Goal: Task Accomplishment & Management: Use online tool/utility

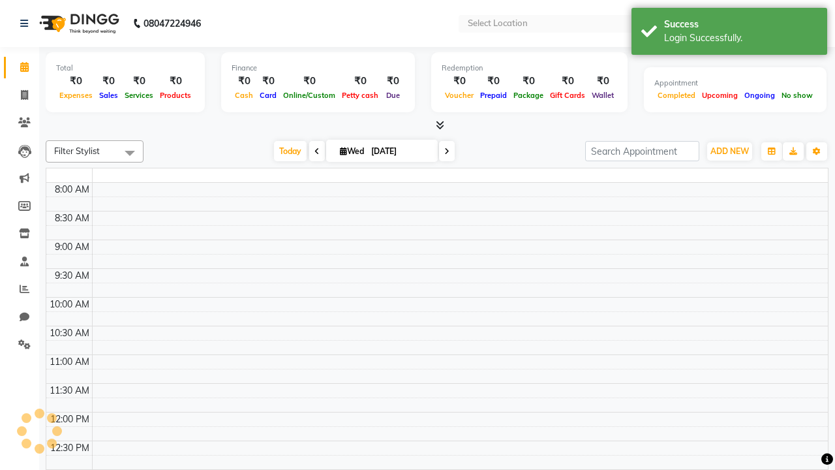
select select "en"
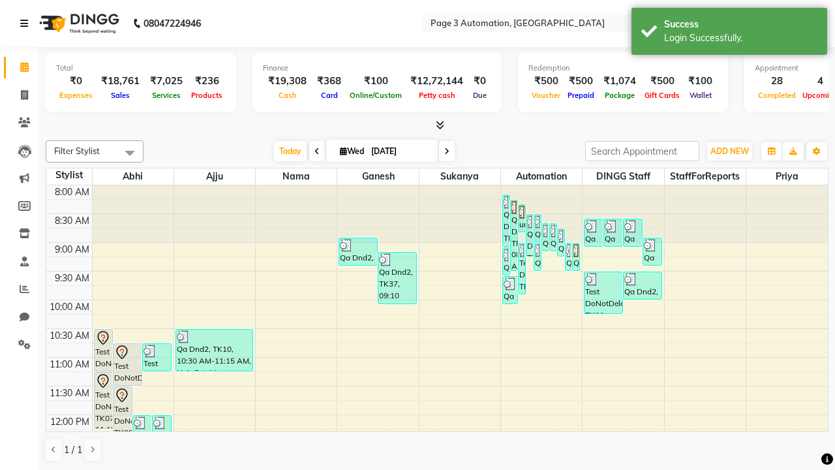
click at [27, 23] on icon at bounding box center [24, 23] width 8 height 9
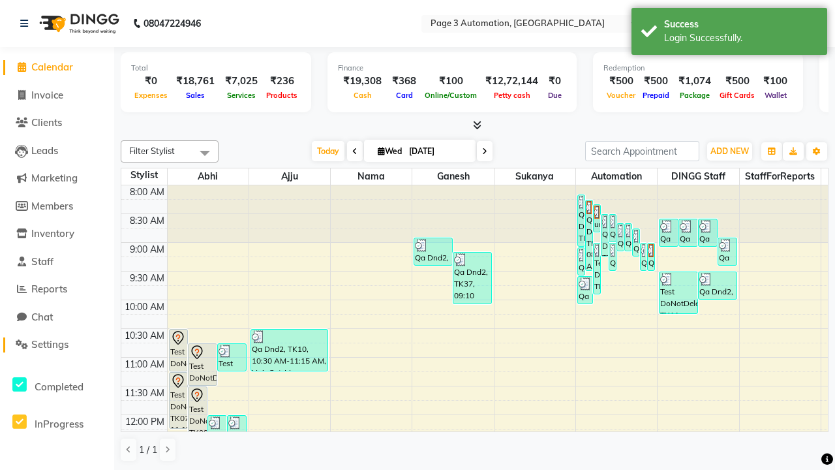
click at [57, 345] on span "Settings" at bounding box center [49, 344] width 37 height 12
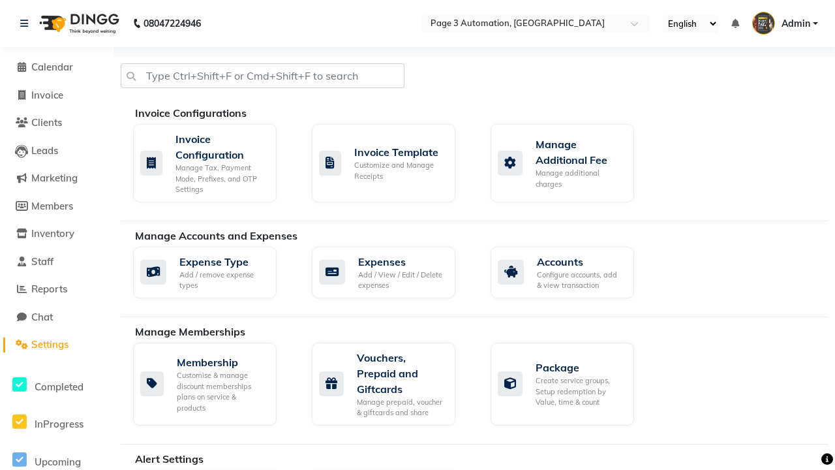
select select "2: 15"
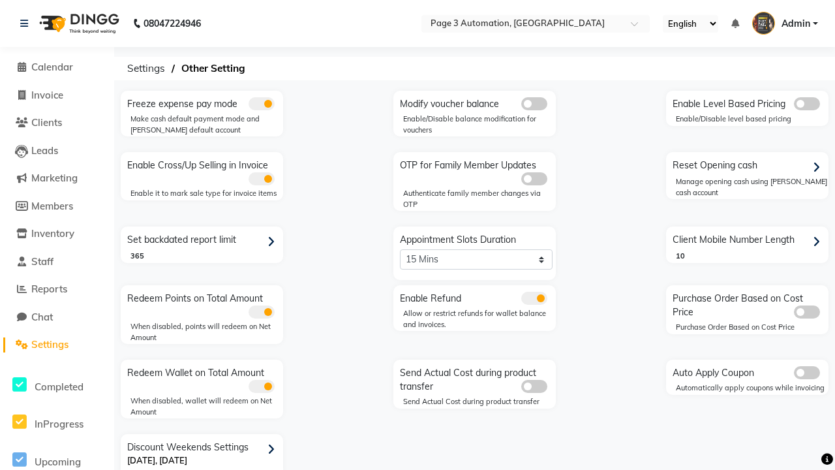
scroll to position [27, 0]
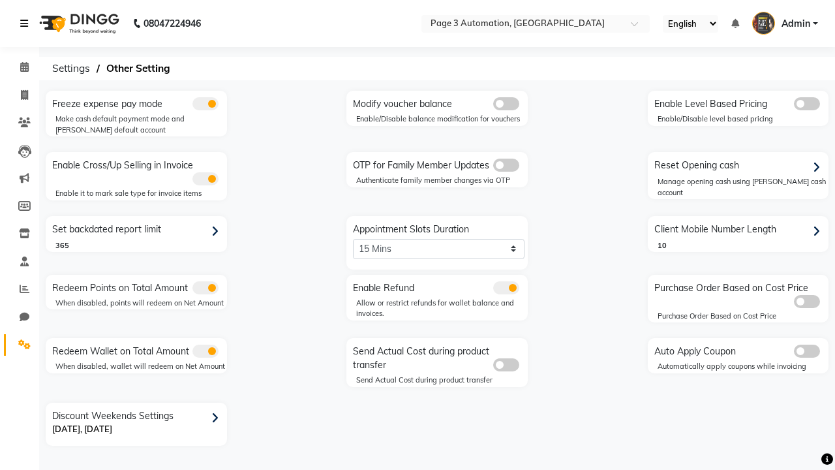
scroll to position [0, 0]
click at [20, 95] on span at bounding box center [24, 95] width 23 height 15
select select "service"
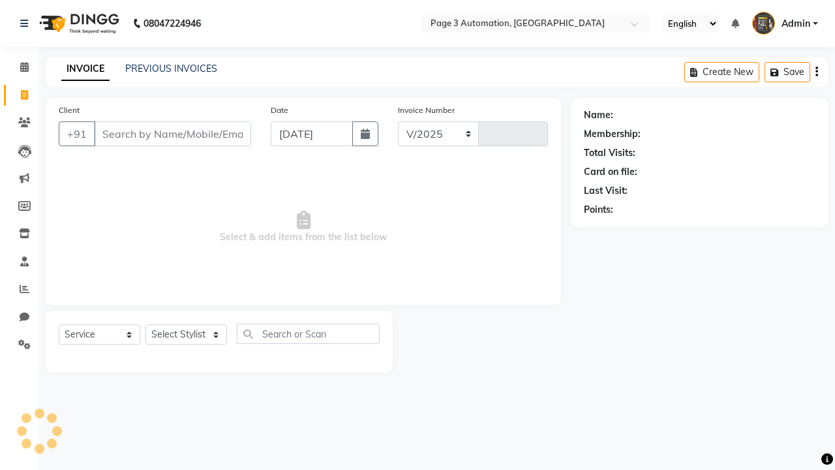
select select "2774"
type input "8810"
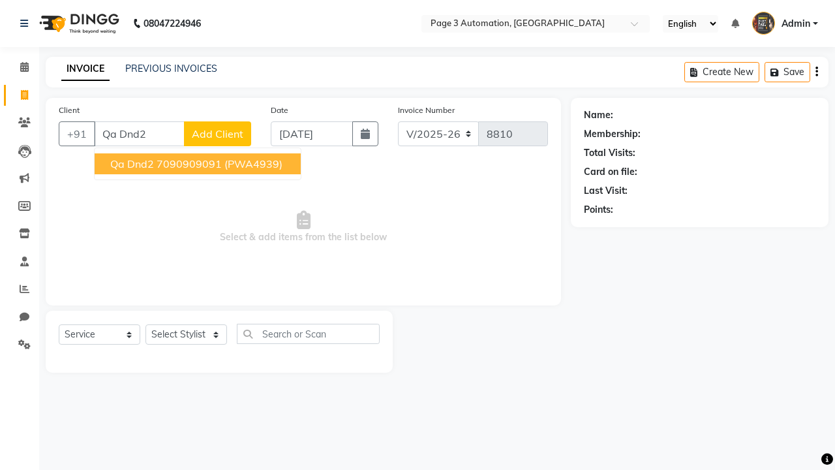
click at [199, 164] on ngb-highlight "7090909091" at bounding box center [189, 163] width 65 height 13
type input "7090909091"
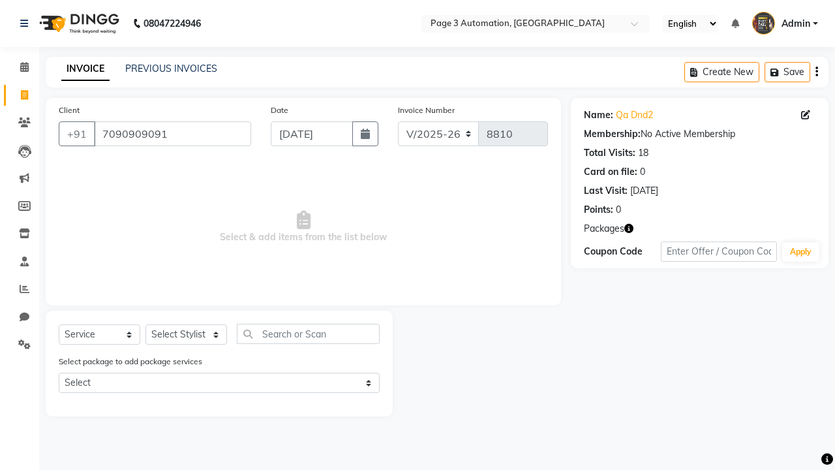
select select "71342"
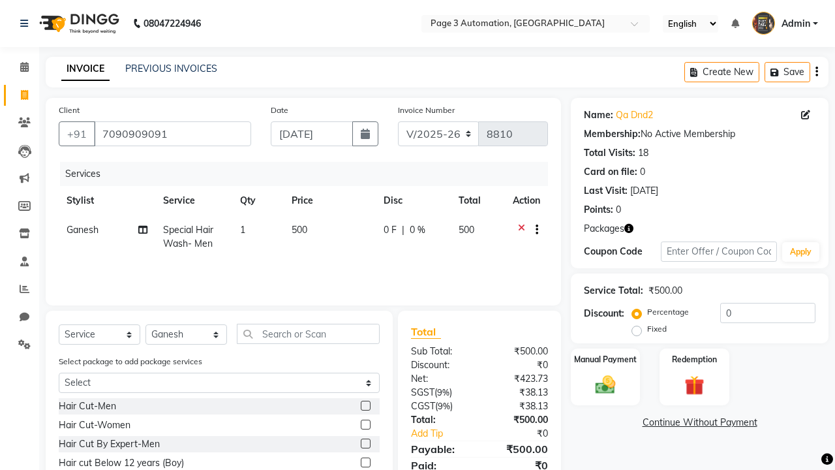
scroll to position [97, 0]
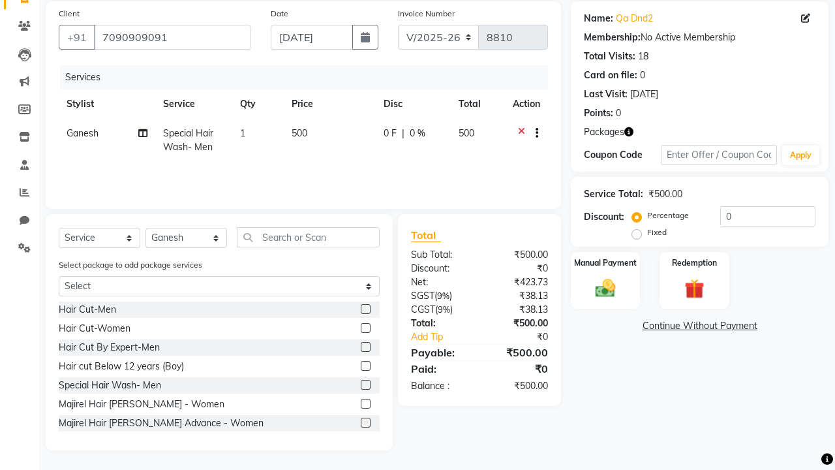
checkbox input "false"
click at [606, 262] on label "Manual Payment" at bounding box center [605, 262] width 65 height 12
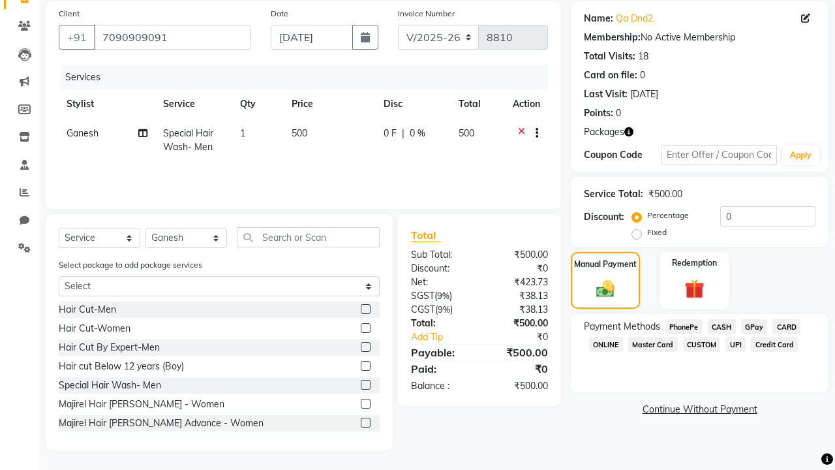
click at [722, 326] on span "CASH" at bounding box center [722, 326] width 28 height 15
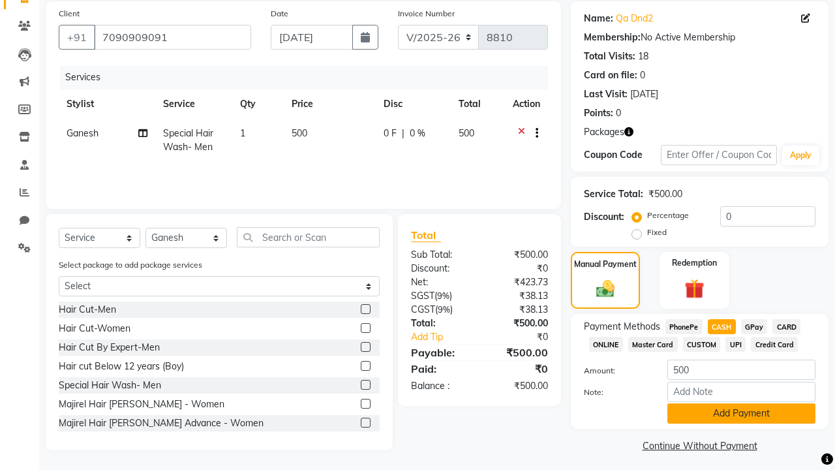
click at [741, 413] on button "Add Payment" at bounding box center [742, 413] width 148 height 20
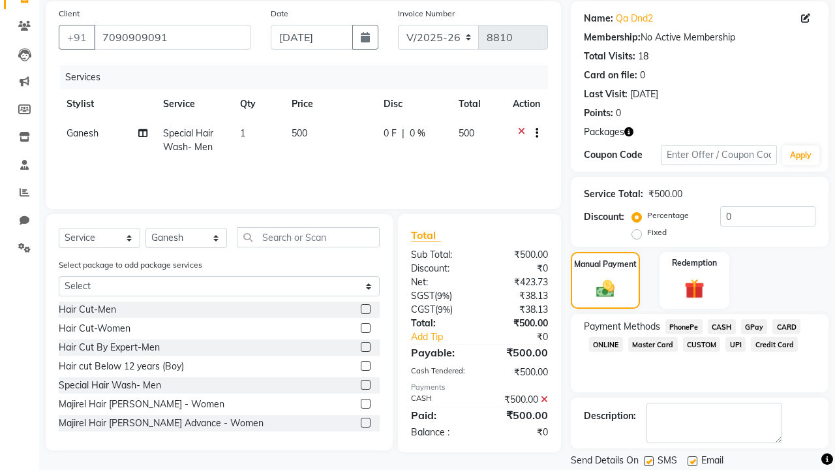
click at [649, 461] on label at bounding box center [649, 461] width 10 height 10
click at [649, 461] on input "checkbox" at bounding box center [648, 462] width 8 height 8
checkbox input "false"
click at [693, 461] on label at bounding box center [693, 461] width 10 height 10
click at [693, 461] on input "checkbox" at bounding box center [692, 462] width 8 height 8
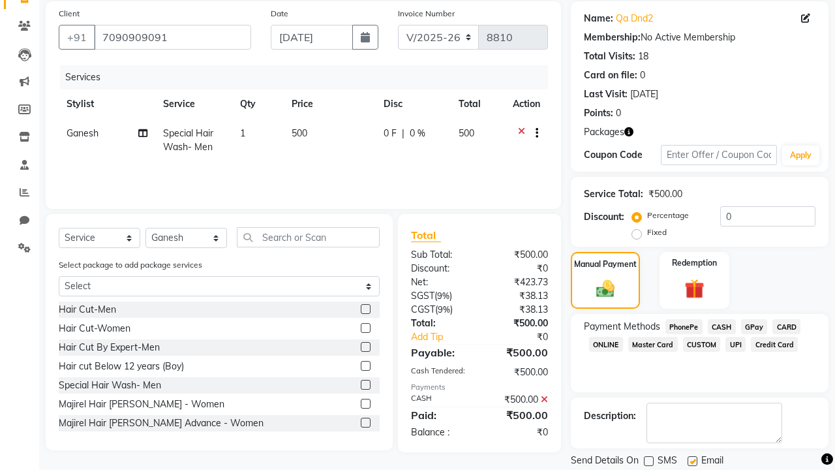
checkbox input "false"
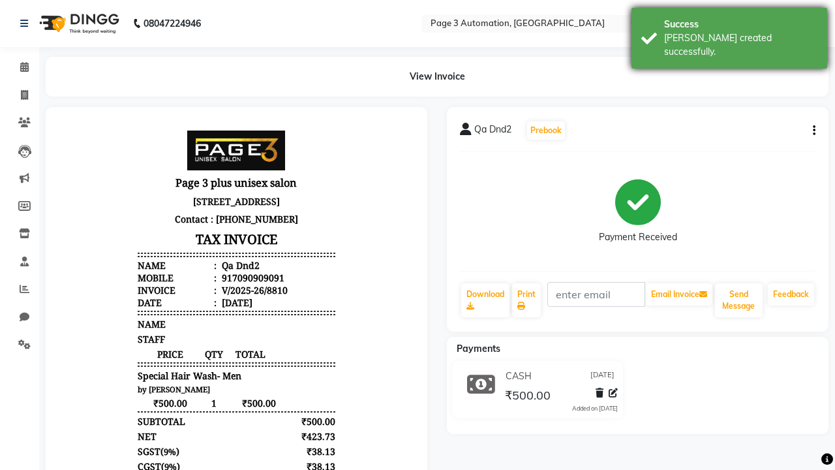
click at [730, 33] on div "[PERSON_NAME] created successfully." at bounding box center [740, 44] width 153 height 27
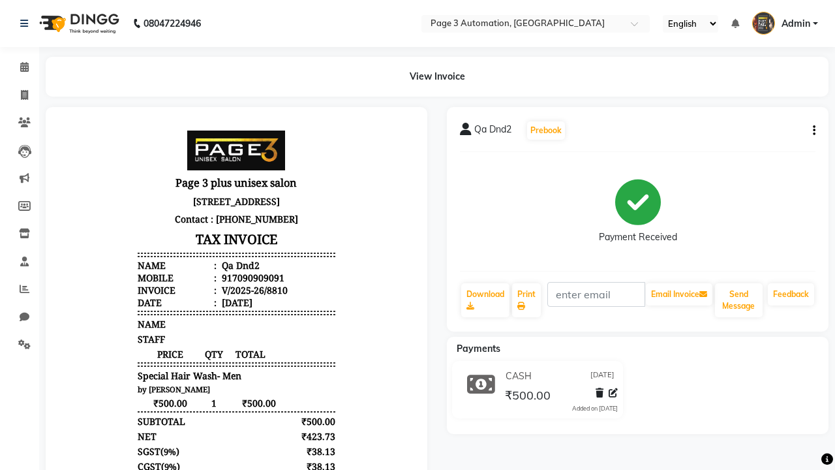
click at [812, 131] on button "button" at bounding box center [812, 131] width 8 height 14
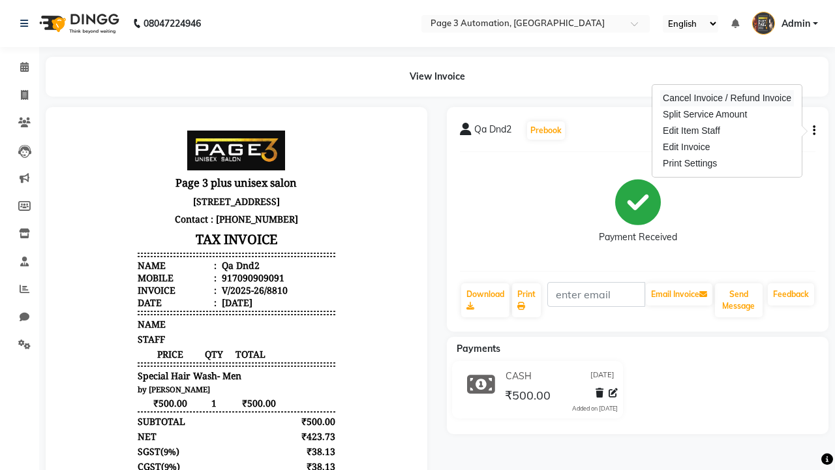
click at [727, 98] on div "Cancel Invoice / Refund Invoice" at bounding box center [728, 98] width 134 height 16
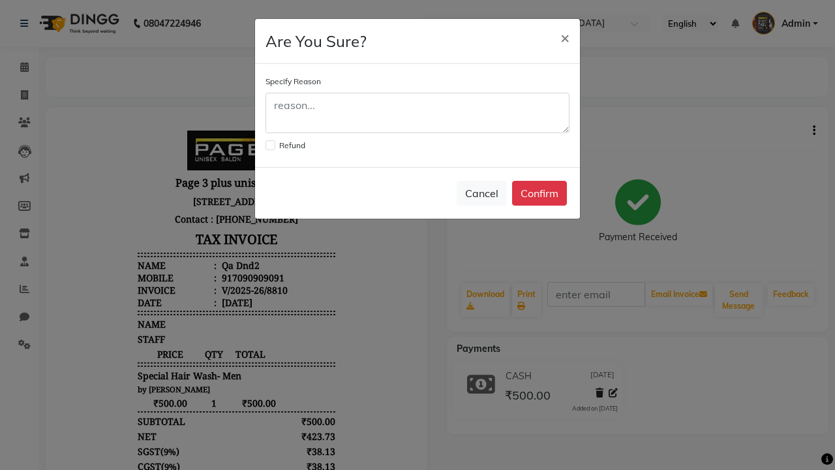
click at [270, 145] on label at bounding box center [271, 145] width 10 height 10
click at [270, 145] on input "checkbox" at bounding box center [270, 144] width 8 height 8
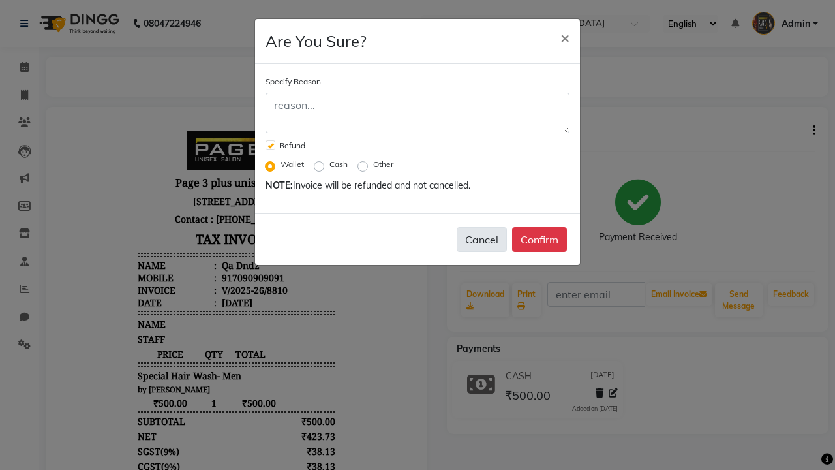
click at [482, 240] on button "Cancel" at bounding box center [482, 239] width 50 height 25
checkbox input "false"
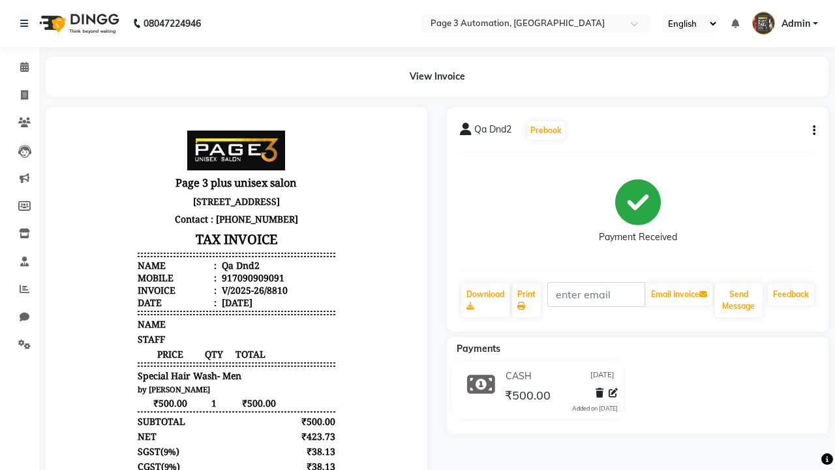
click at [785, 23] on span "Admin" at bounding box center [796, 24] width 29 height 14
